Goal: Task Accomplishment & Management: Manage account settings

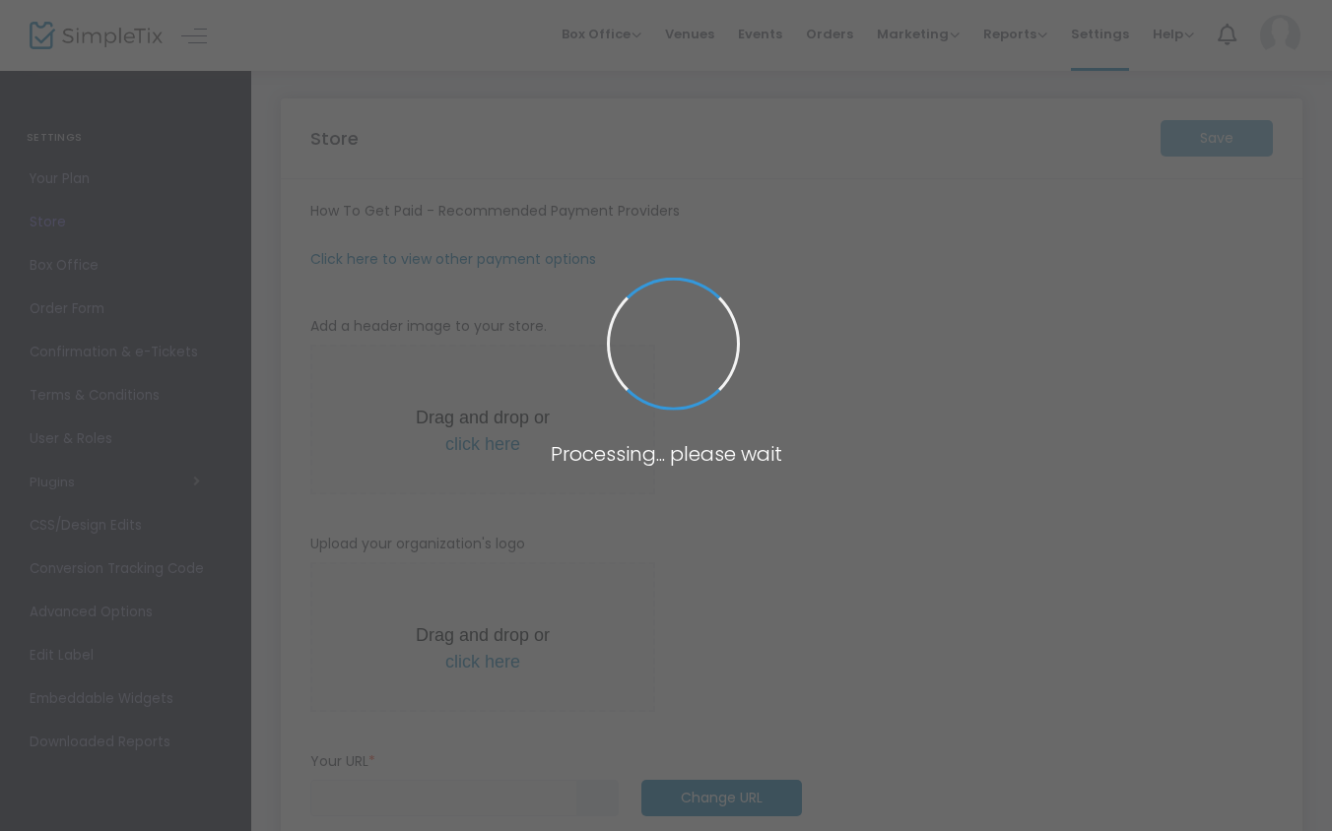
type input "[URL]"
type input "[EMAIL_ADDRESS][DOMAIN_NAME]"
radio input "true"
radio input "false"
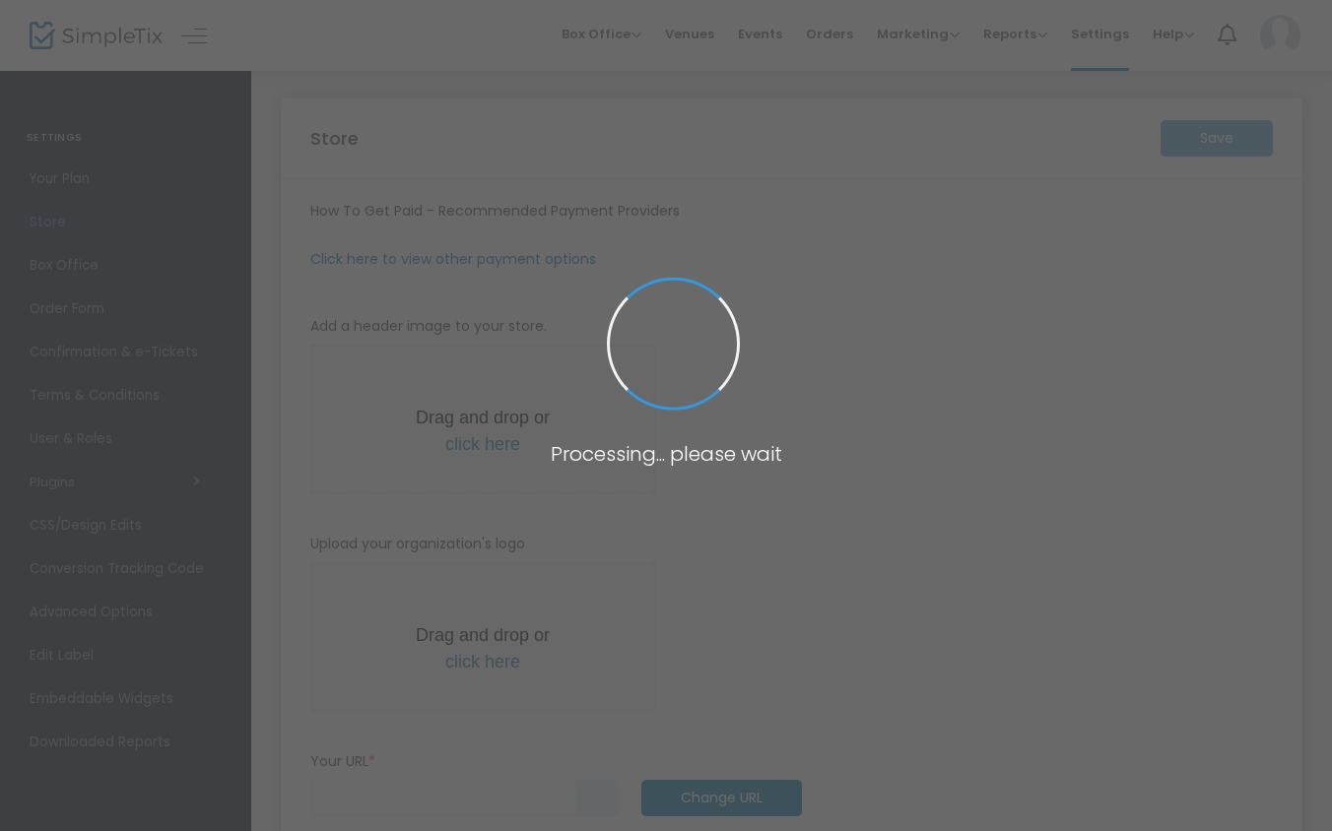
radio input "true"
type input "60"
type input "Afro Sauce"
type input "9192183613"
type input "[EMAIL_ADDRESS][DOMAIN_NAME]"
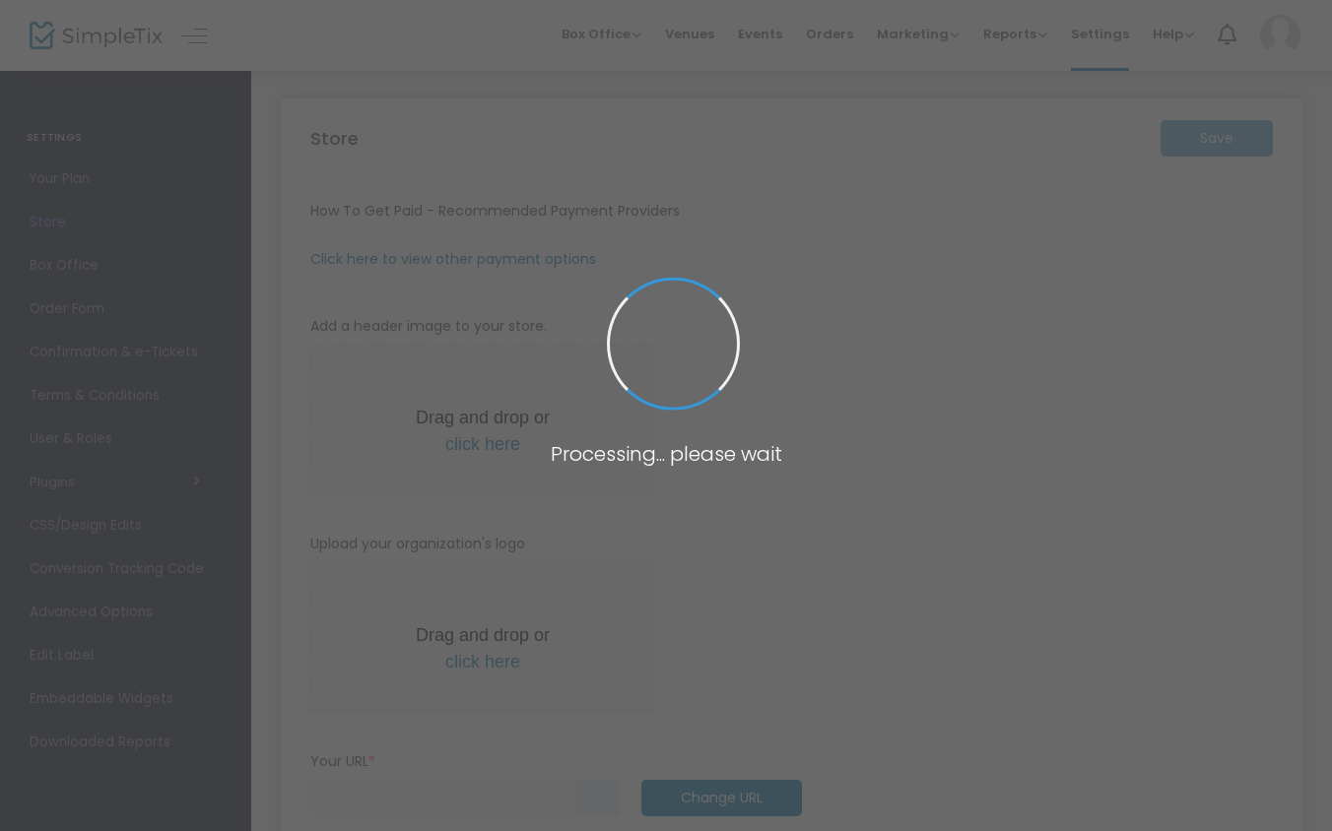
type input "Afrosaucela"
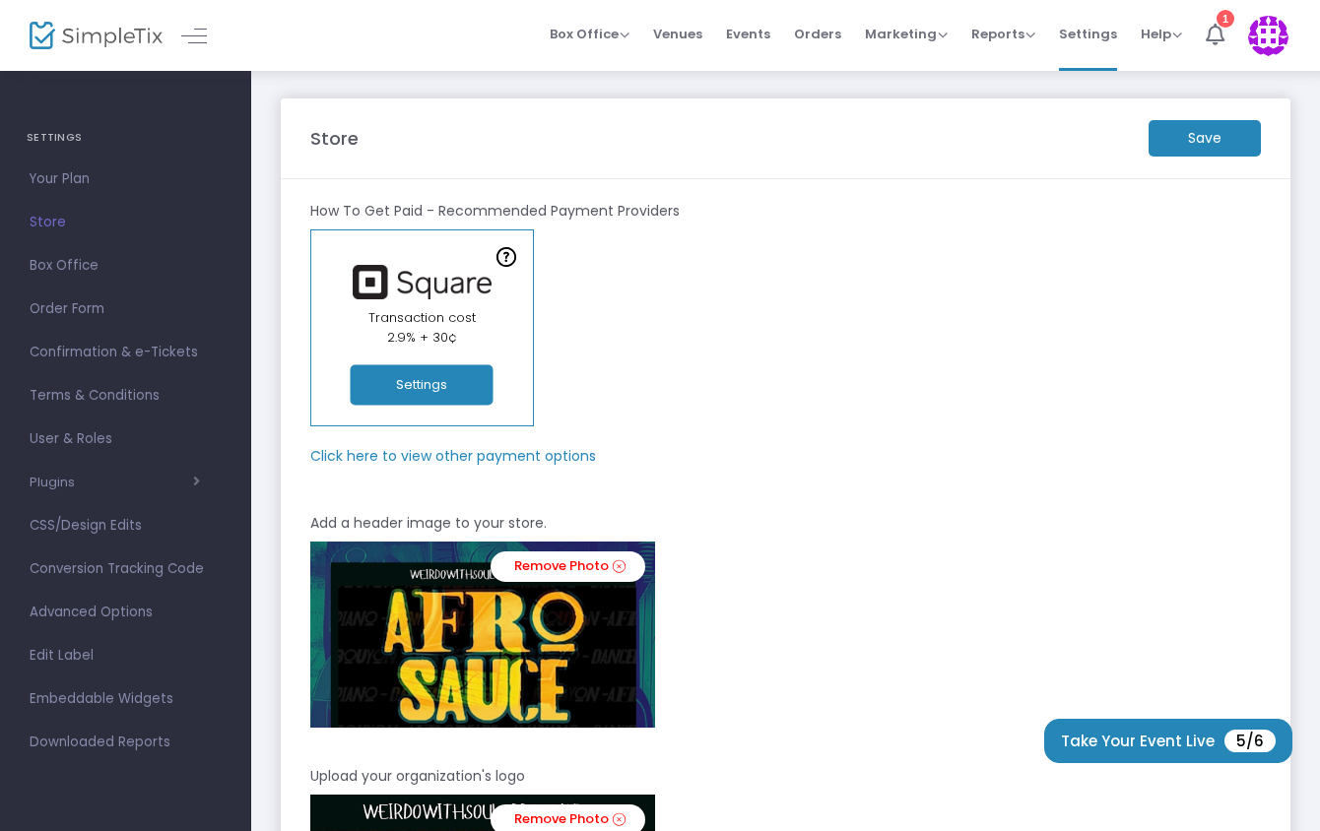
click at [563, 452] on m-panel-subtitle "Click here to view other payment options" at bounding box center [453, 456] width 286 height 21
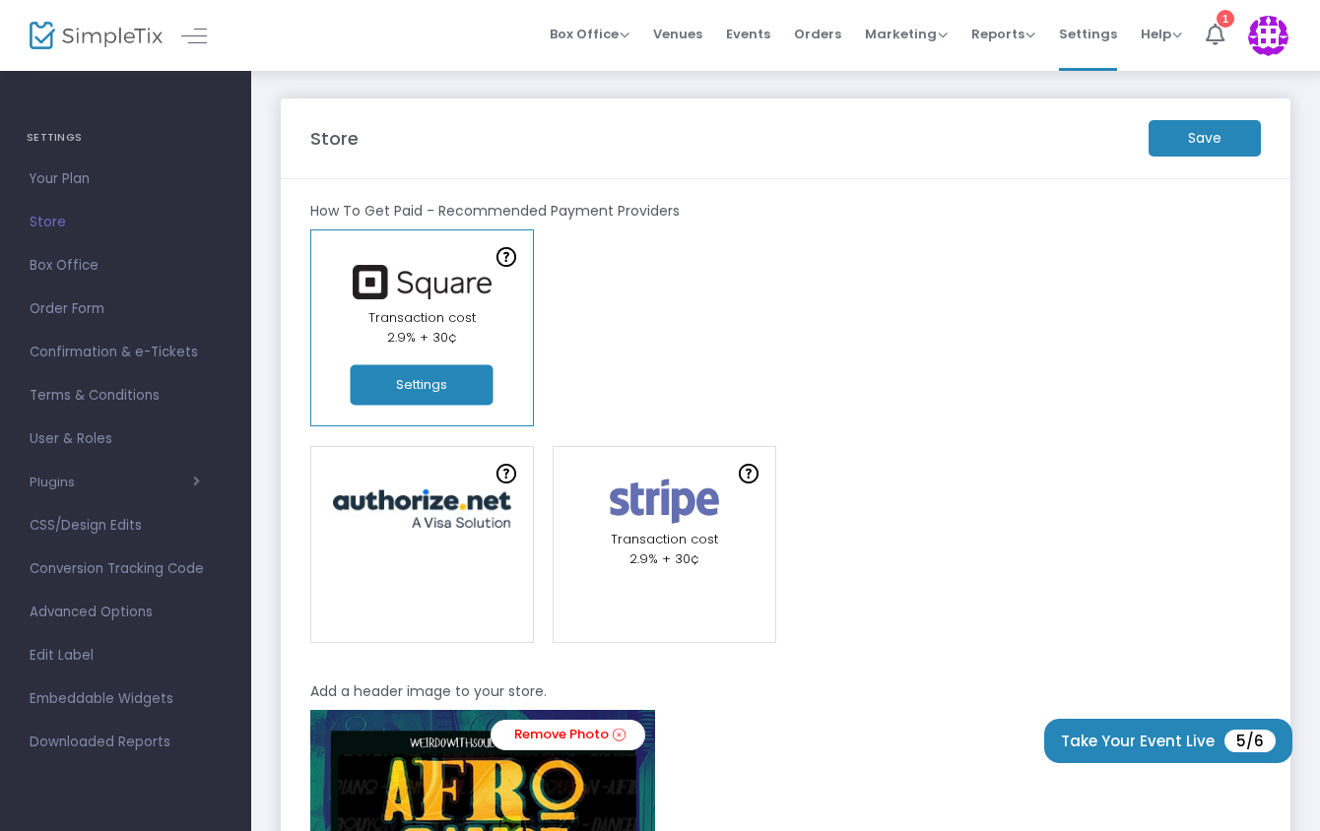
click at [1180, 143] on m-button "Save" at bounding box center [1205, 138] width 112 height 36
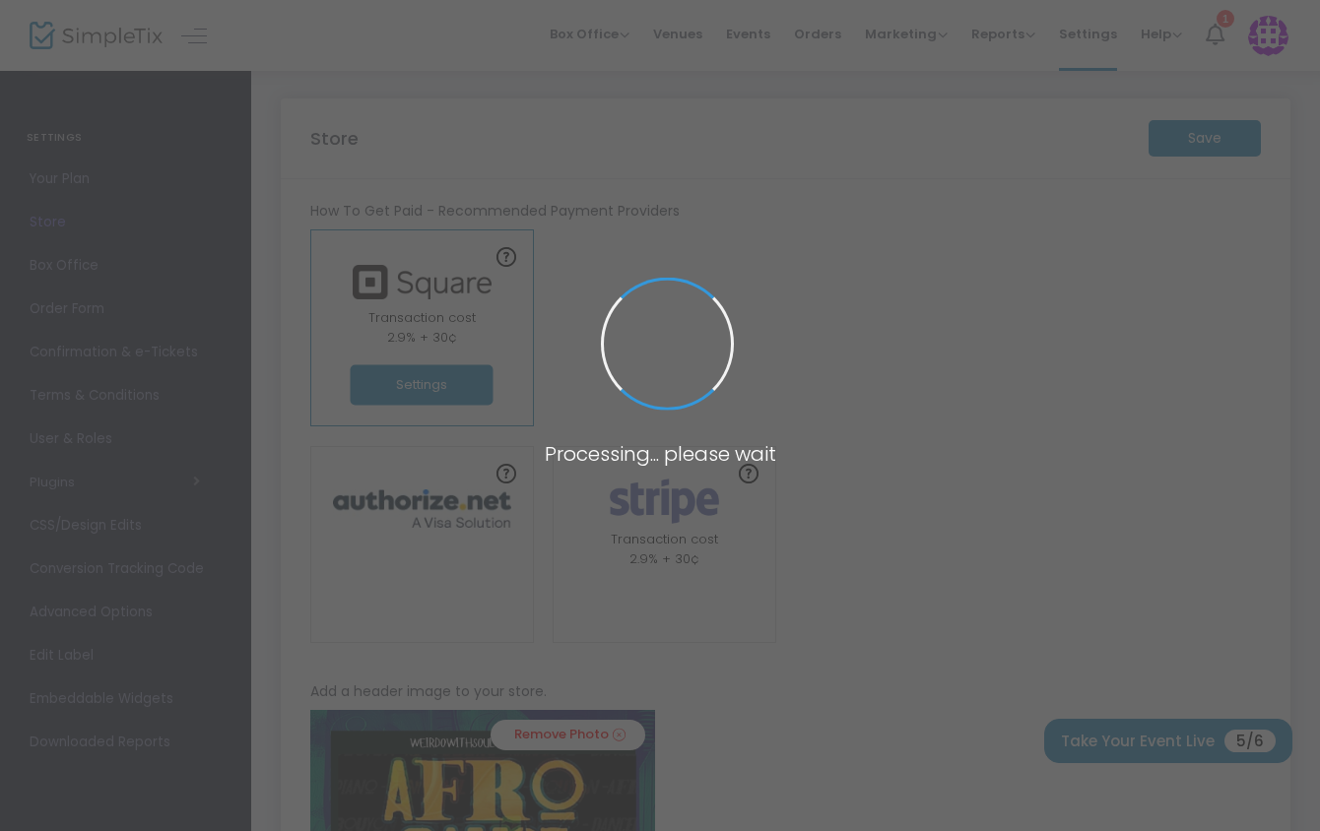
type input "60"
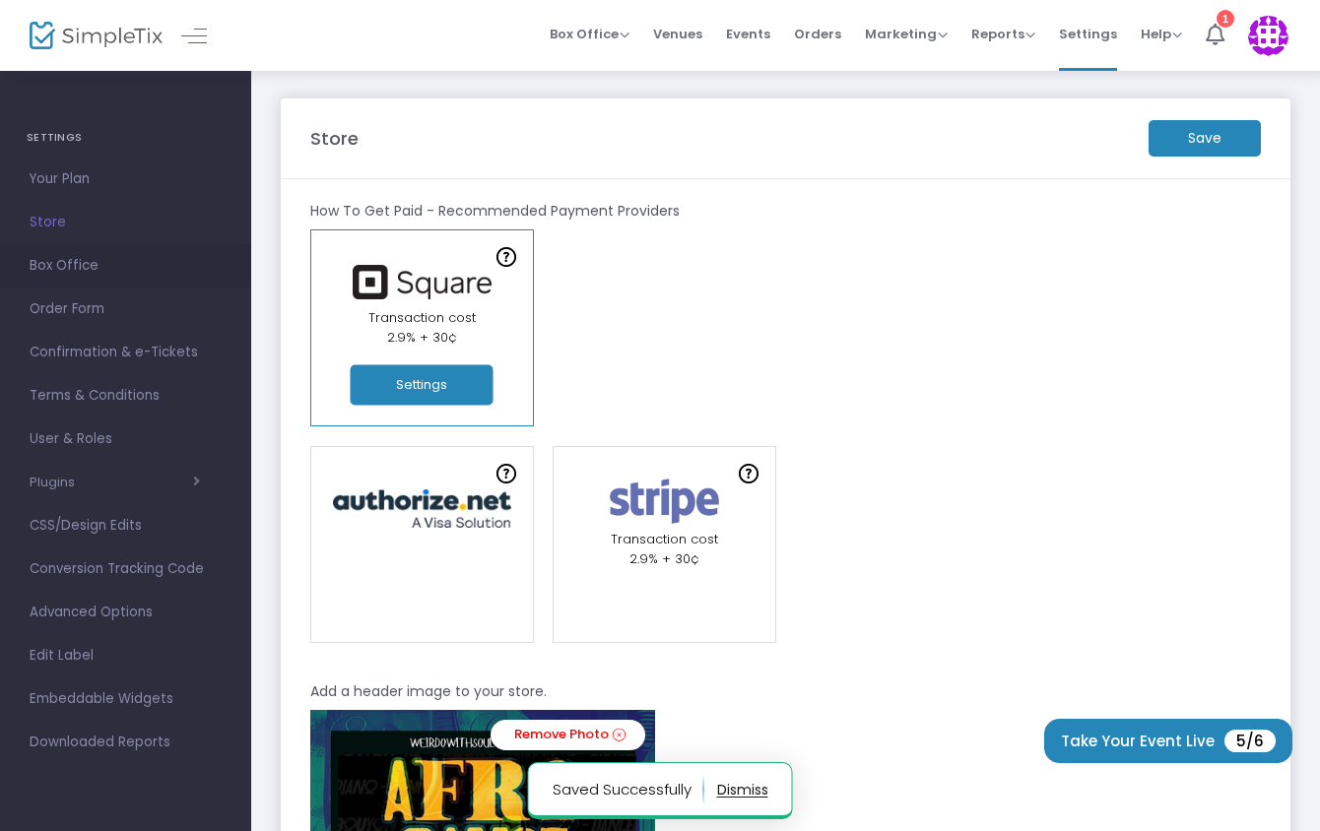
click at [62, 267] on span "Box Office" at bounding box center [126, 266] width 192 height 26
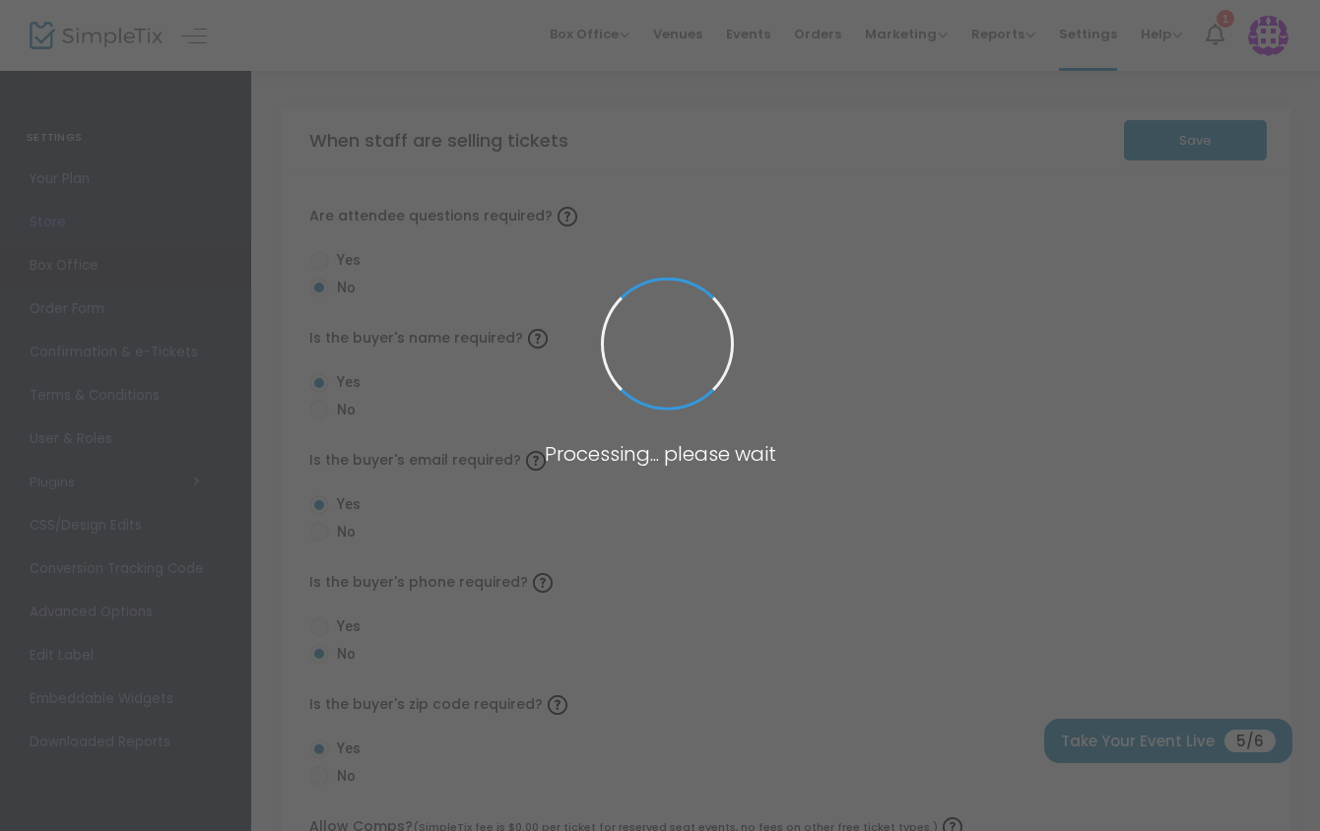
radio input "false"
radio input "true"
radio input "false"
radio input "true"
radio input "false"
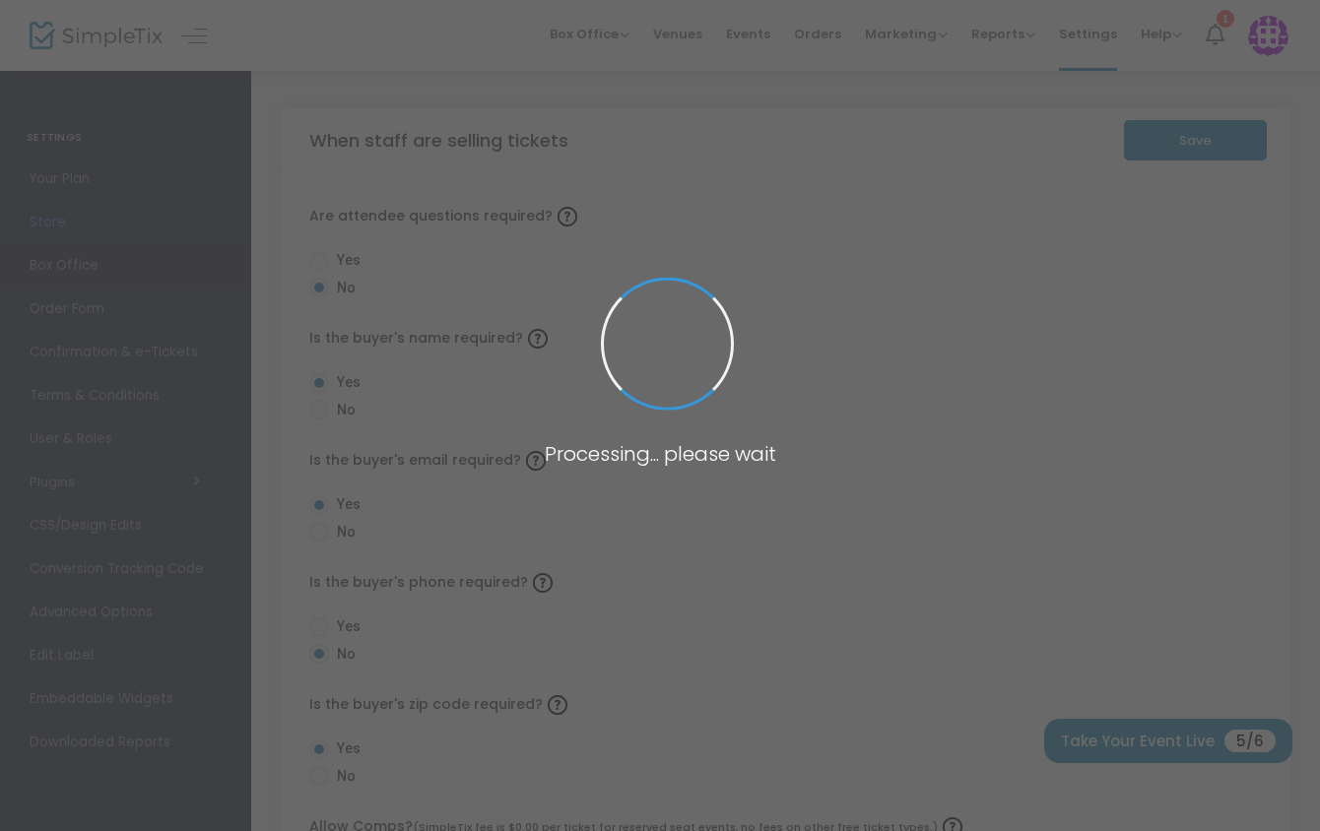
radio input "true"
radio input "false"
radio input "true"
radio input "false"
radio input "true"
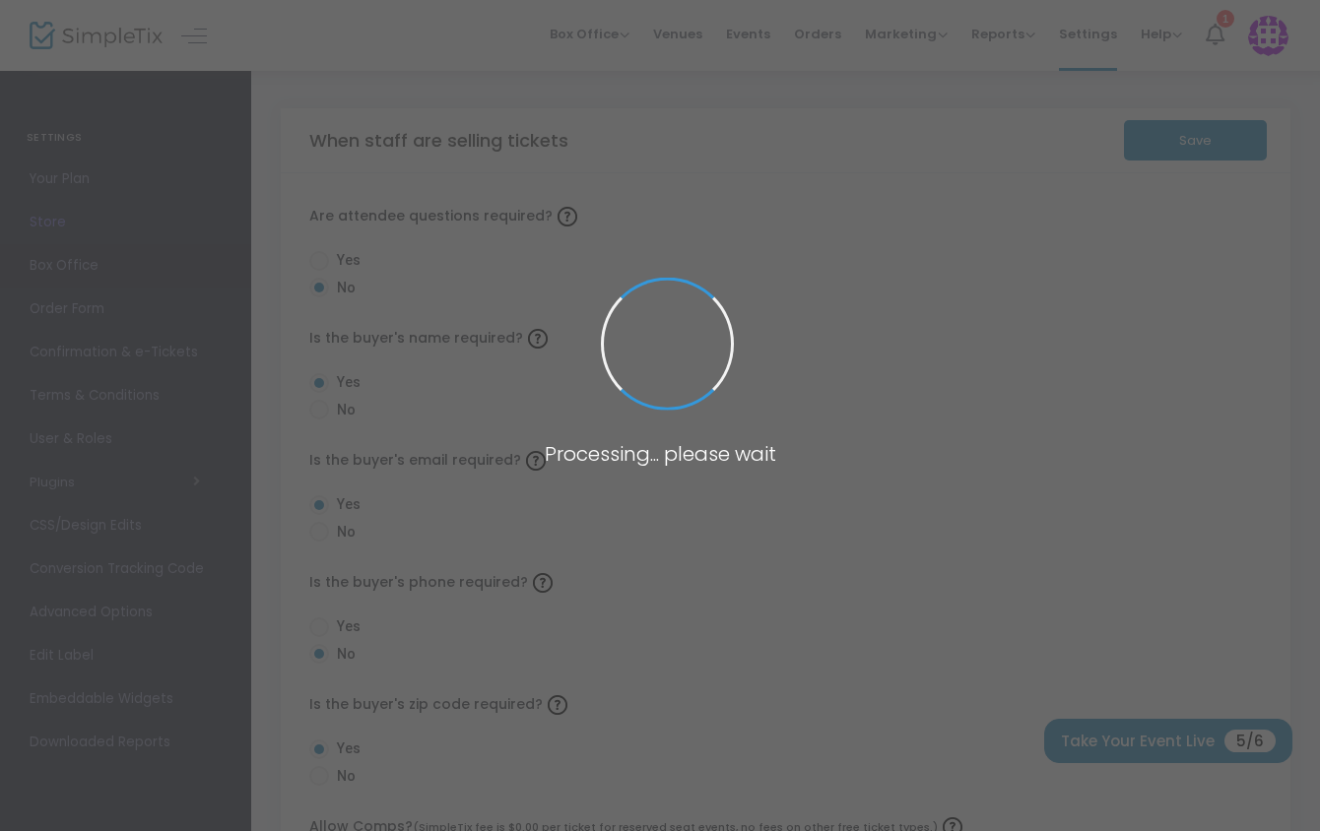
radio input "true"
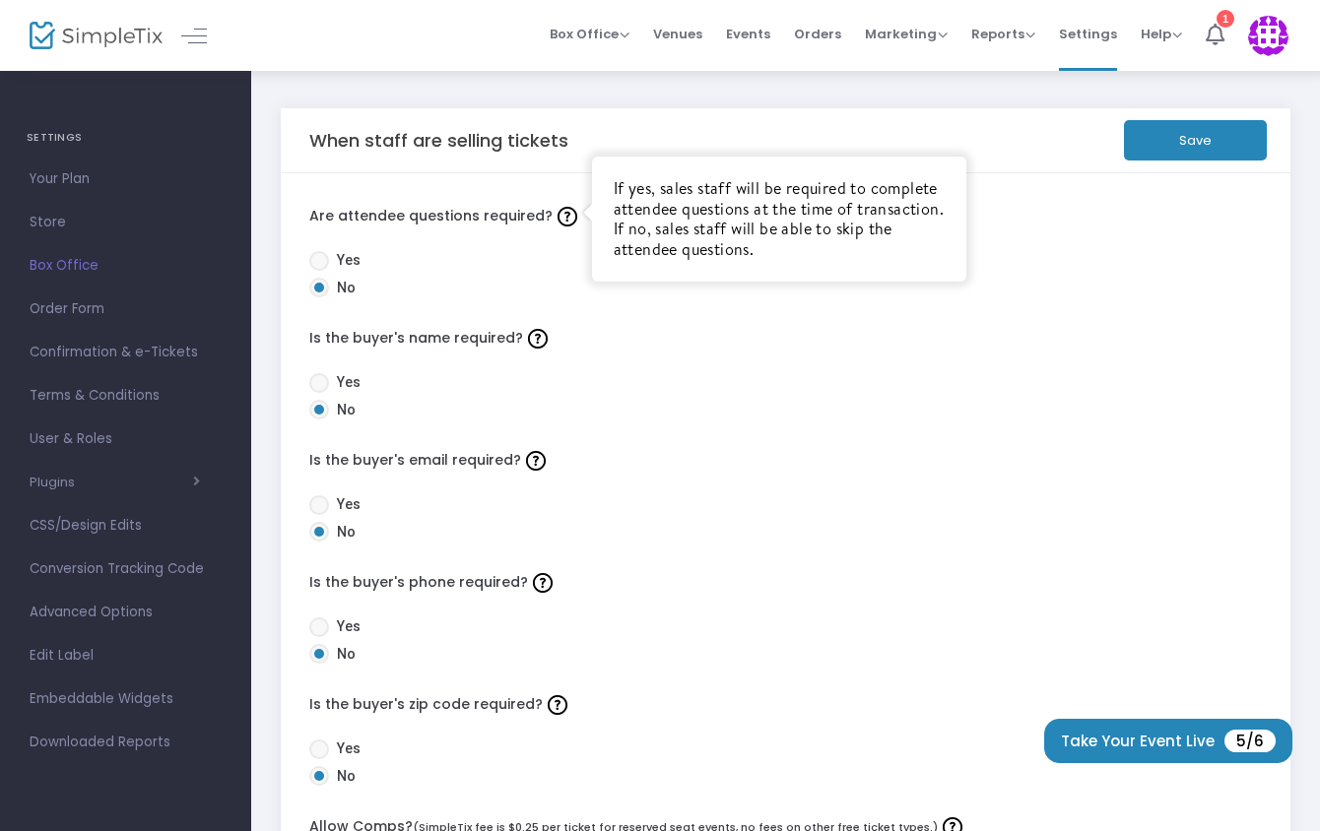
click at [562, 217] on img at bounding box center [568, 217] width 20 height 20
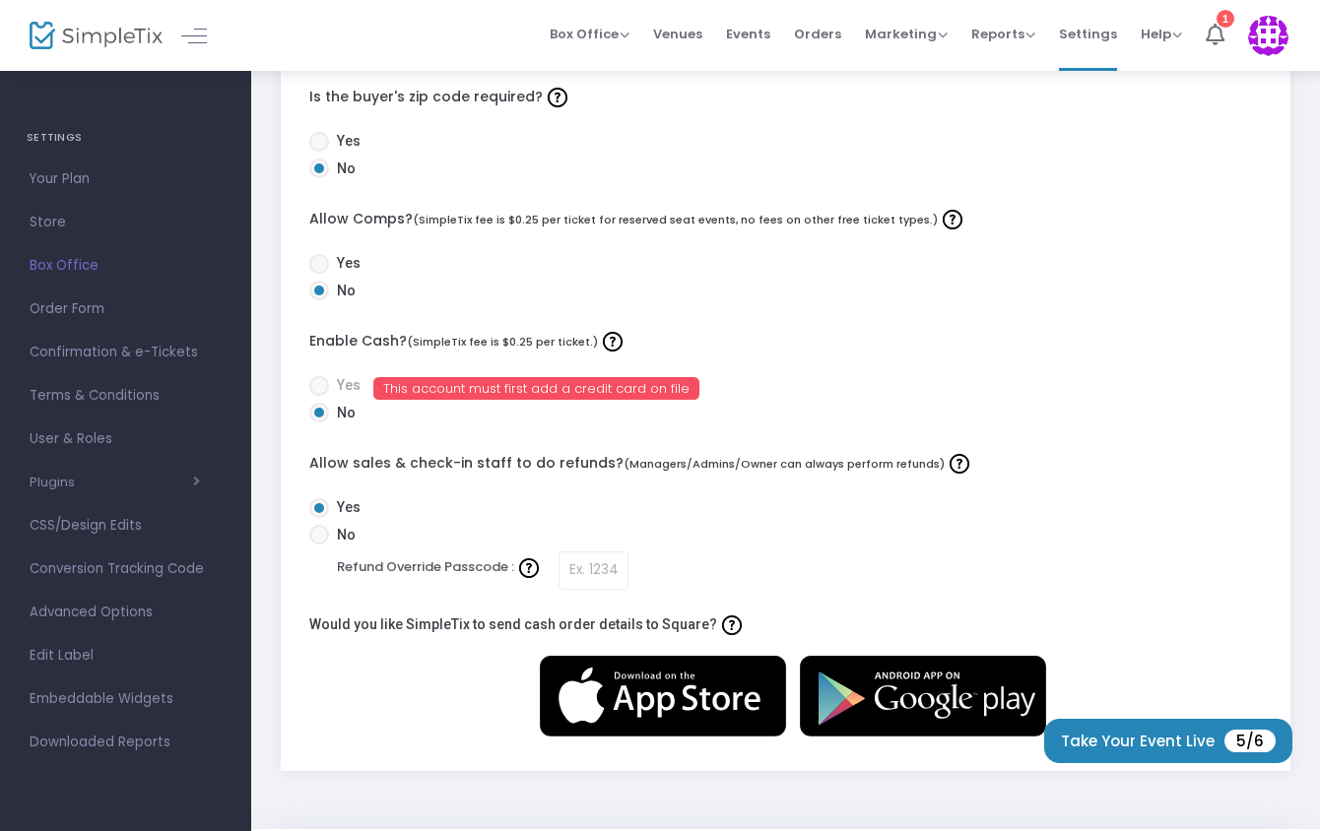
scroll to position [611, 0]
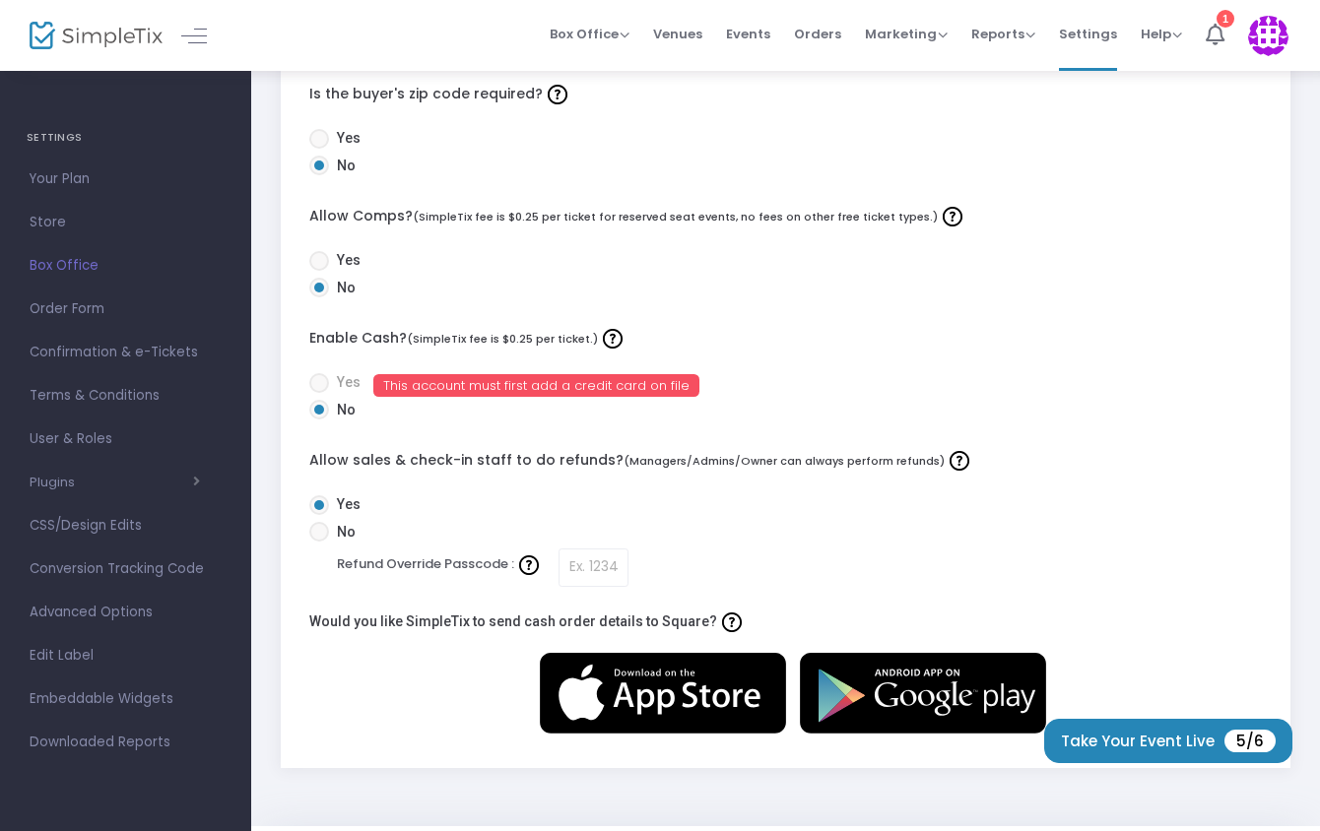
click at [322, 534] on span at bounding box center [319, 532] width 20 height 20
click at [319, 542] on input "No" at bounding box center [318, 542] width 1 height 1
radio input "true"
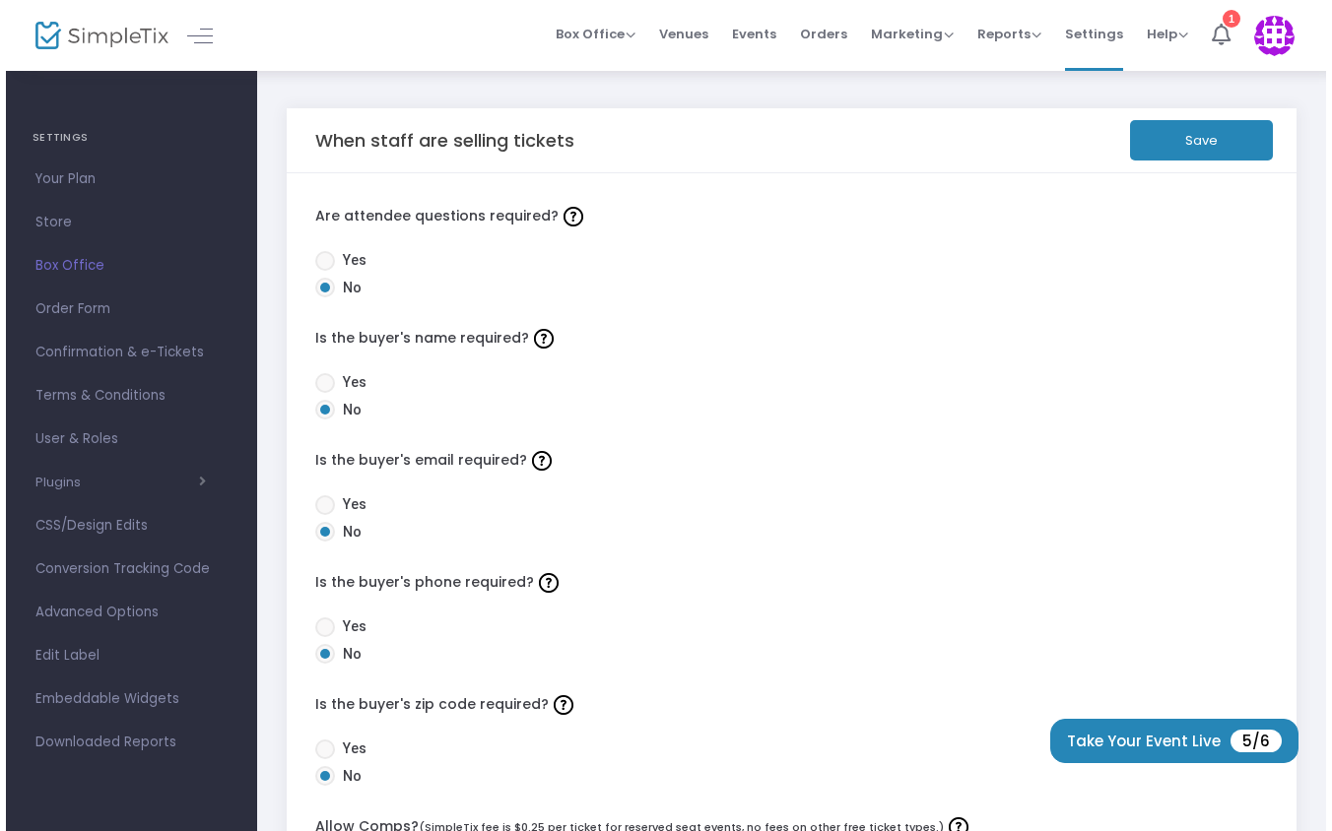
scroll to position [0, 0]
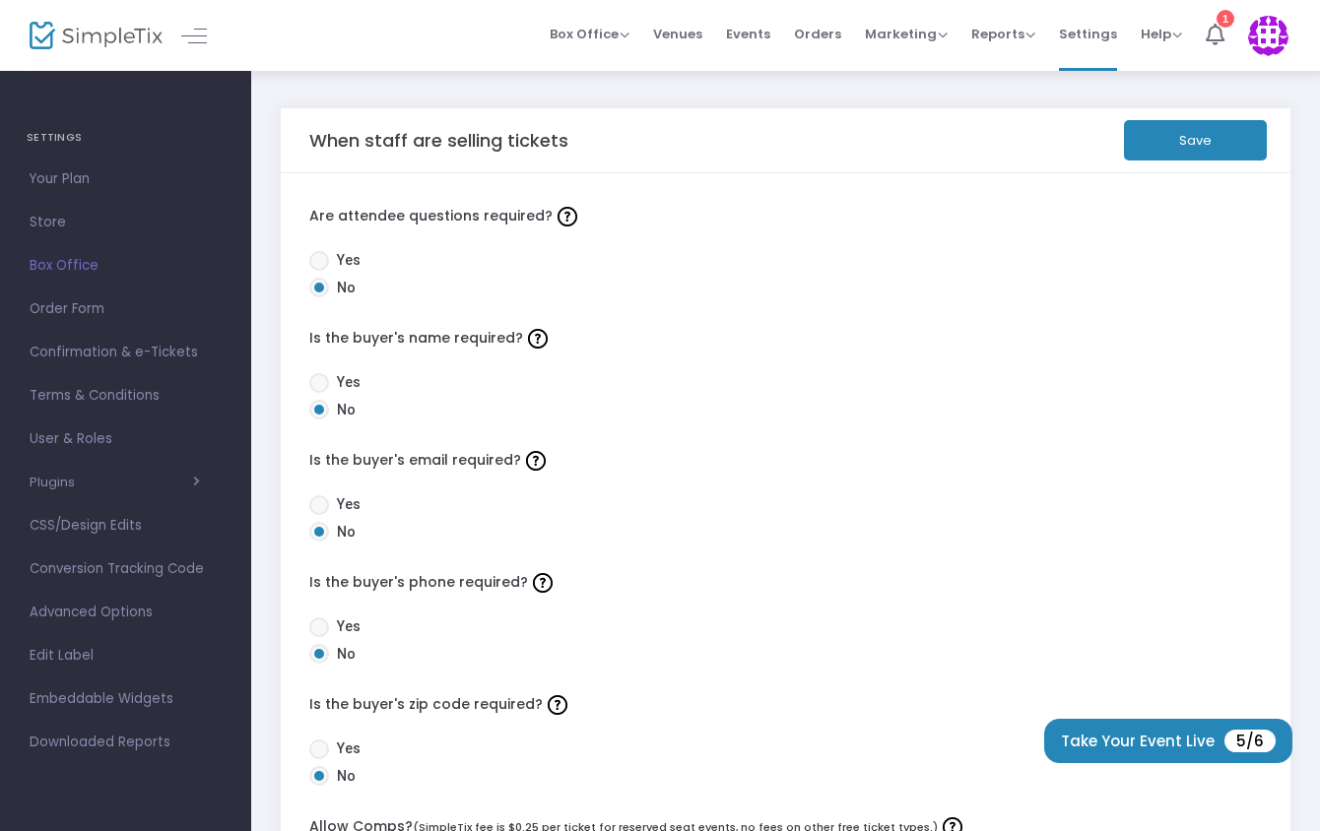
click at [1202, 130] on button "Save" at bounding box center [1195, 140] width 143 height 40
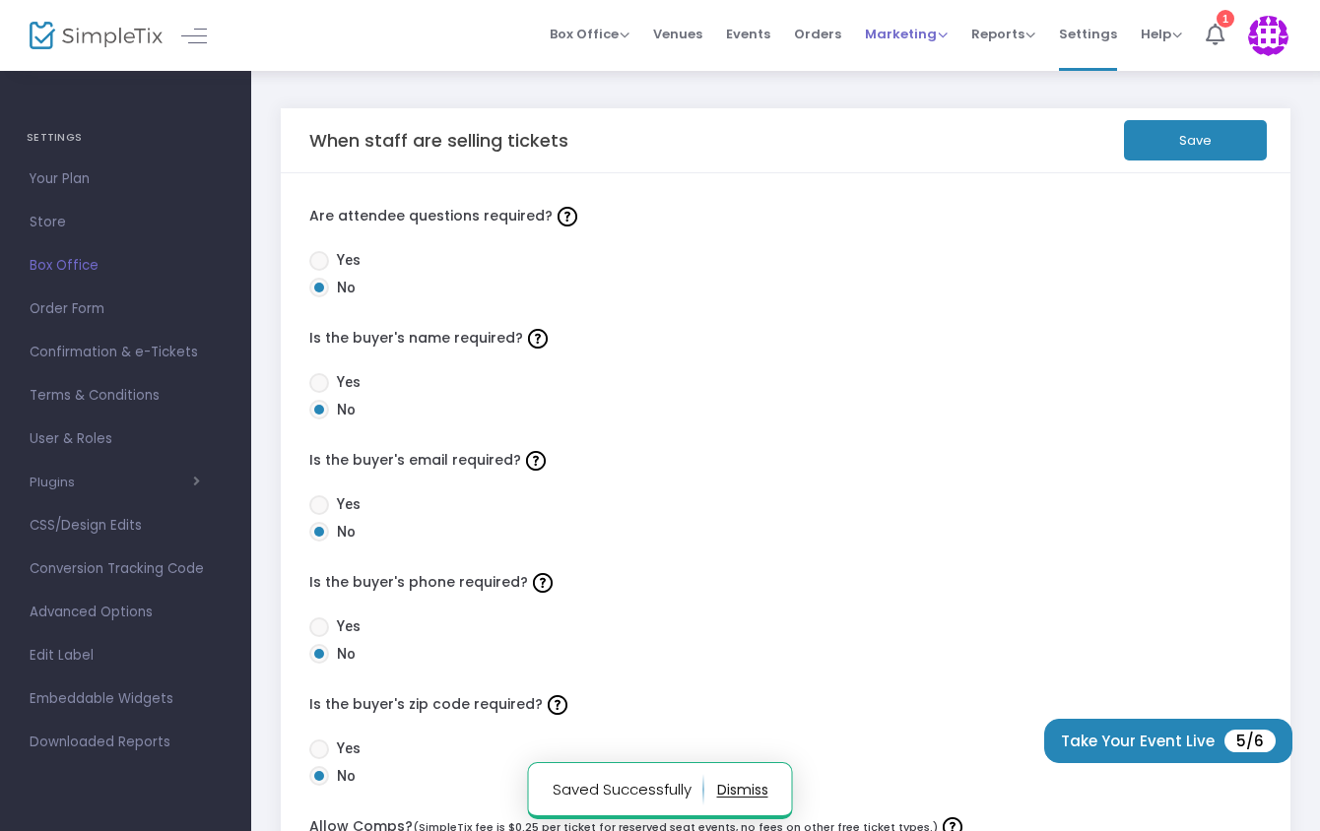
click at [942, 34] on span "Marketing" at bounding box center [906, 34] width 83 height 19
click at [942, 59] on li "Promo Codes" at bounding box center [944, 66] width 158 height 38
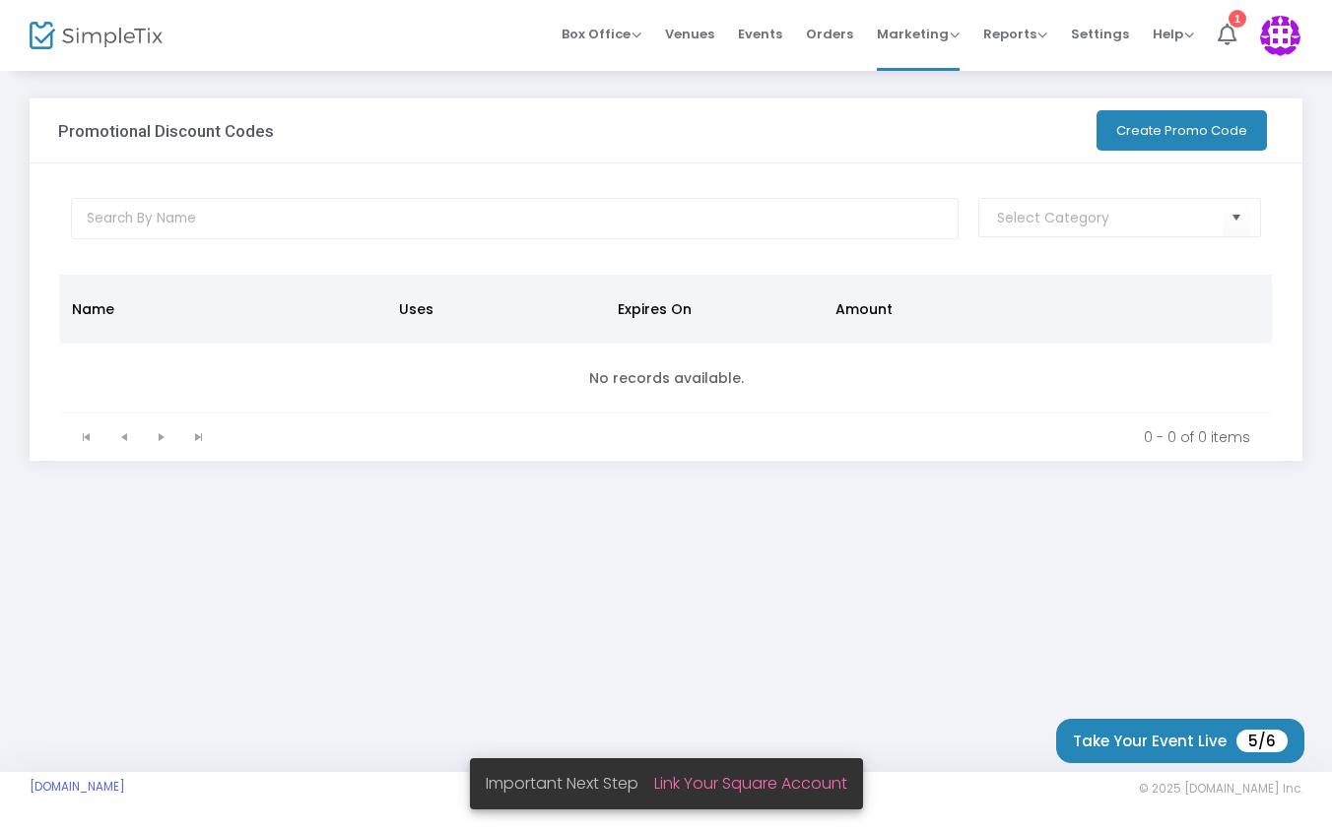
click at [1164, 135] on button "Create Promo Code" at bounding box center [1181, 130] width 170 height 40
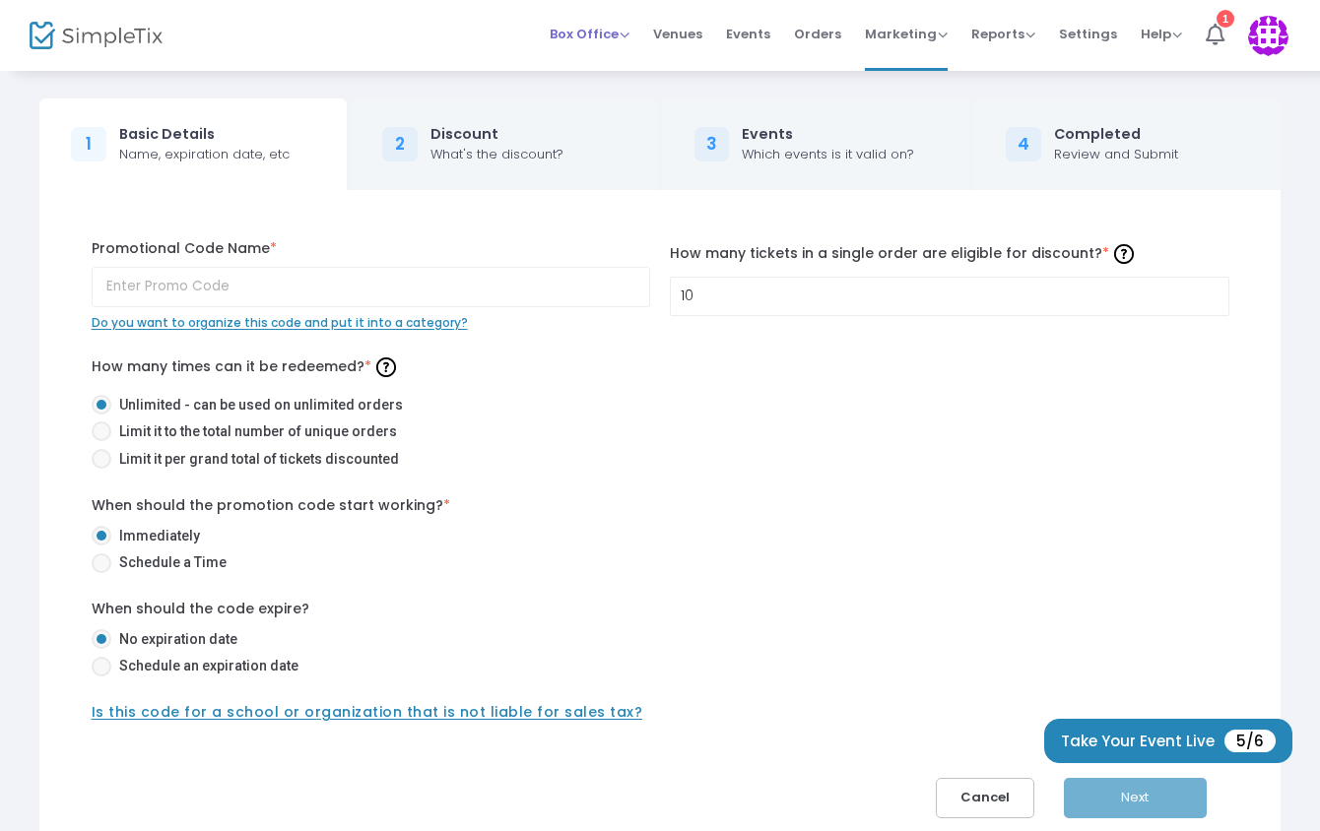
click at [627, 33] on span "Box Office" at bounding box center [590, 34] width 80 height 19
click at [970, 798] on button "Cancel" at bounding box center [985, 798] width 99 height 40
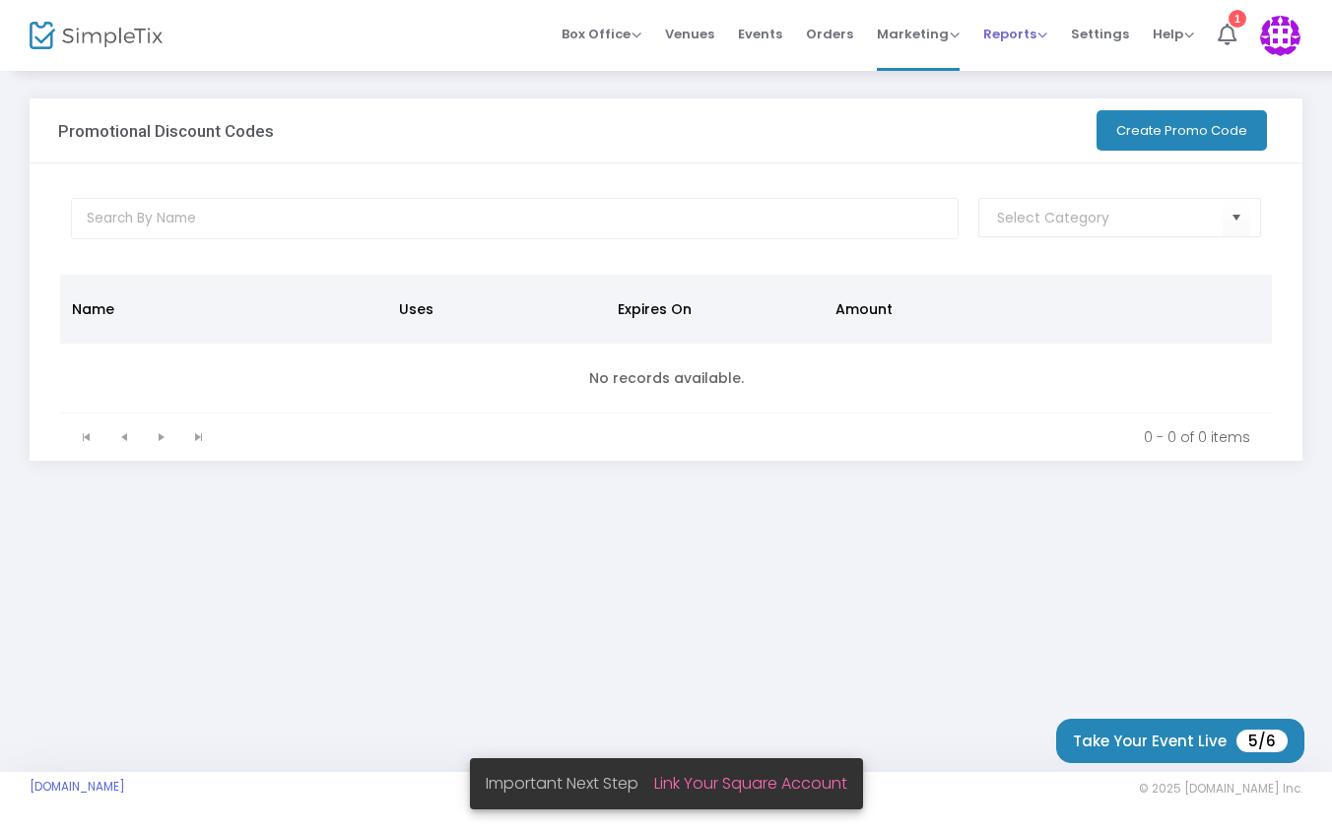
click at [1028, 37] on span "Reports" at bounding box center [1015, 34] width 64 height 19
click at [1242, 24] on div "1" at bounding box center [1237, 19] width 18 height 18
click at [769, 31] on span "Events" at bounding box center [760, 34] width 44 height 50
